Goal: Register for event/course

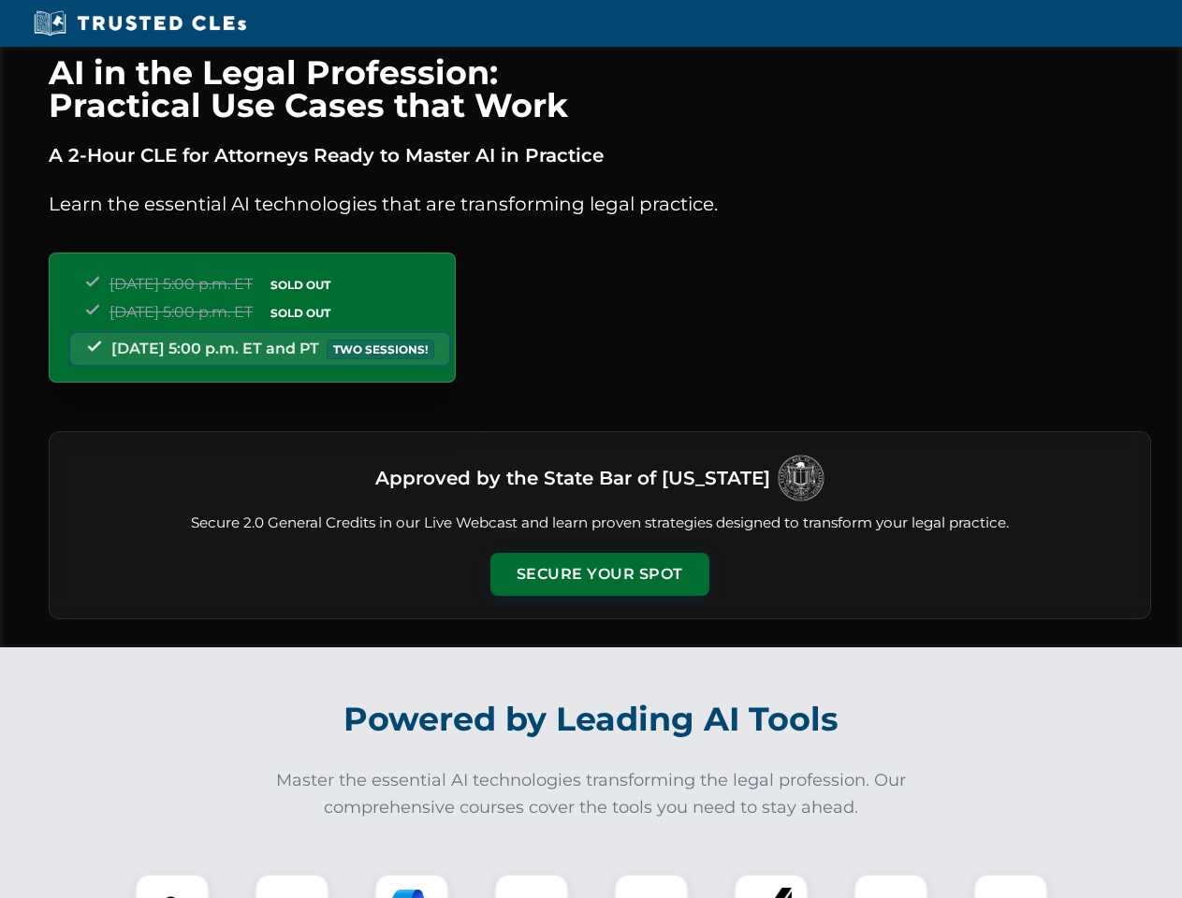
click at [599, 574] on button "Secure Your Spot" at bounding box center [599, 574] width 219 height 43
click at [172, 886] on img at bounding box center [172, 911] width 54 height 54
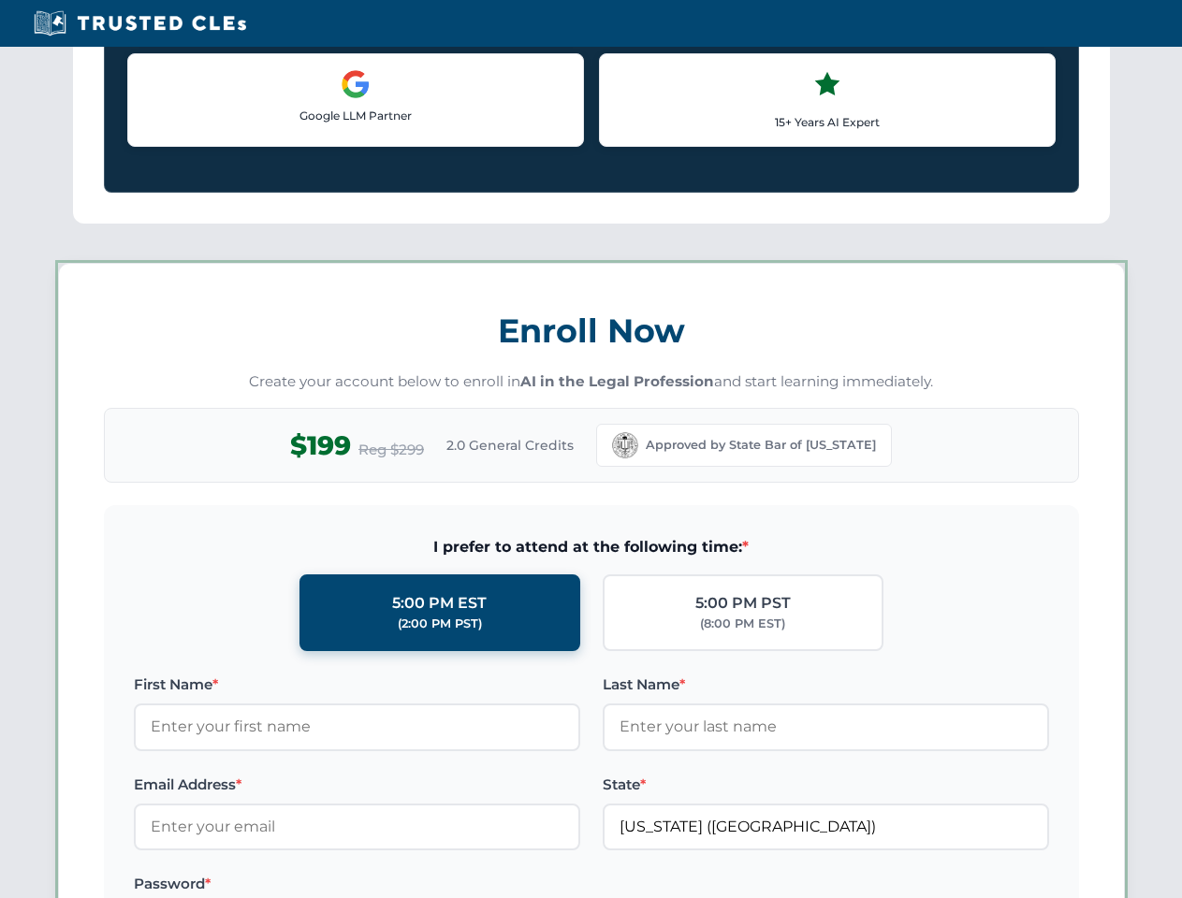
click at [412, 886] on label "Password *" at bounding box center [357, 884] width 446 height 22
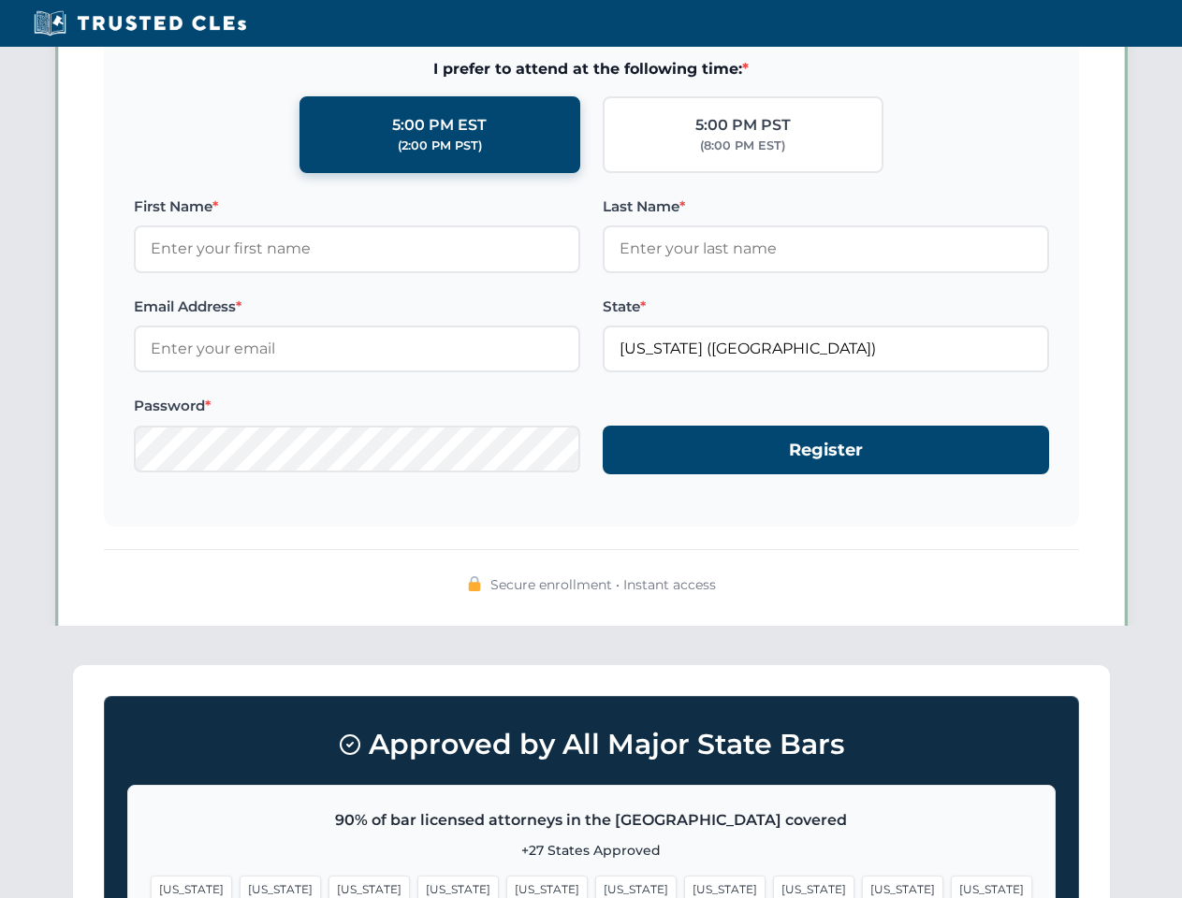
click at [862, 886] on span "[US_STATE]" at bounding box center [902, 889] width 81 height 27
